Goal: Information Seeking & Learning: Find contact information

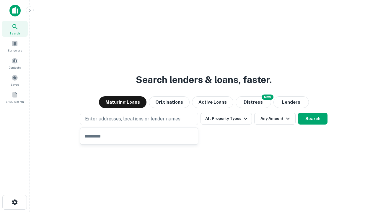
type input "**********"
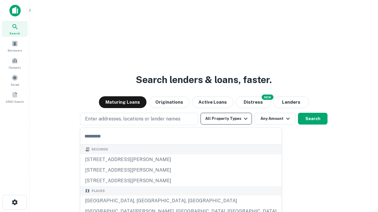
click at [226, 119] on button "All Property Types" at bounding box center [225, 119] width 51 height 12
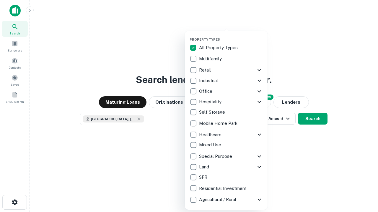
click at [231, 36] on button "button" at bounding box center [230, 36] width 83 height 0
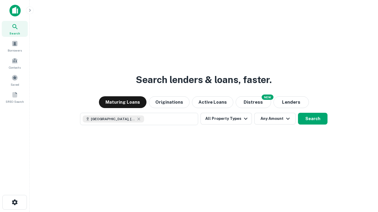
scroll to position [9, 0]
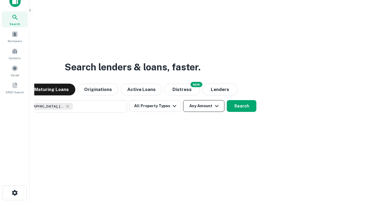
click at [183, 100] on button "Any Amount" at bounding box center [203, 106] width 41 height 12
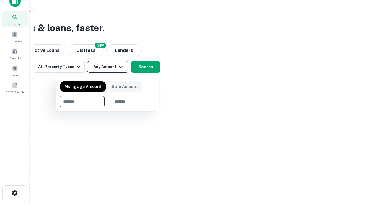
type input "*******"
click at [108, 108] on button "button" at bounding box center [108, 108] width 96 height 0
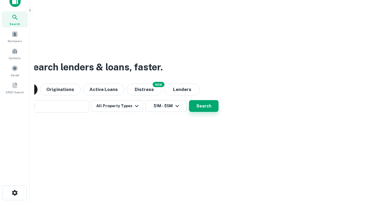
click at [189, 100] on button "Search" at bounding box center [203, 106] width 29 height 12
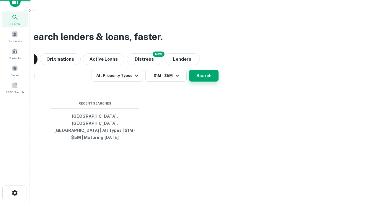
scroll to position [19, 167]
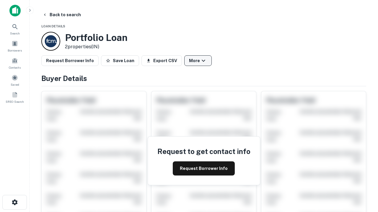
click at [198, 61] on button "More" at bounding box center [197, 60] width 27 height 11
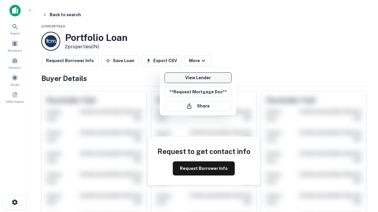
click at [198, 78] on link "View Lender" at bounding box center [197, 78] width 67 height 11
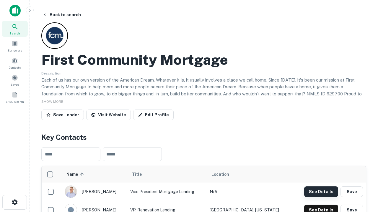
click at [321, 192] on button "See Details" at bounding box center [321, 192] width 34 height 11
click at [14, 203] on icon "button" at bounding box center [14, 202] width 7 height 7
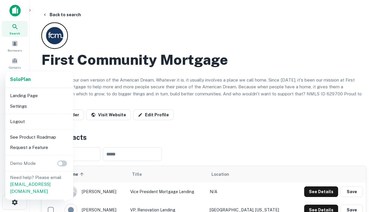
click at [39, 122] on li "Logout" at bounding box center [39, 122] width 63 height 11
